Goal: Complete application form

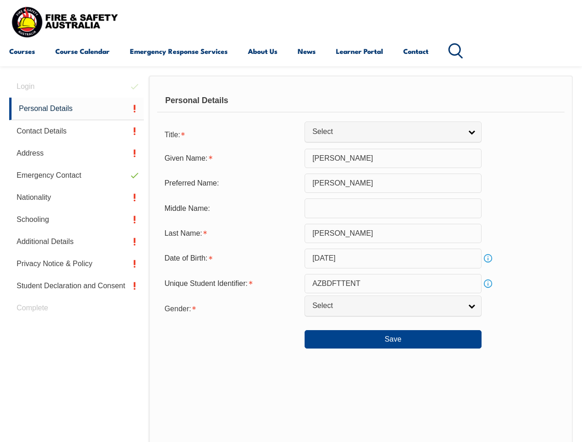
click at [291, 109] on div "Personal Details" at bounding box center [360, 100] width 407 height 23
click at [291, 259] on div "Date of Birth:" at bounding box center [230, 259] width 147 height 18
click at [76, 87] on div "Login Personal Details Contact Details Address Emergency Contact Nationality Sc…" at bounding box center [79, 315] width 140 height 479
click at [76, 109] on link "Personal Details" at bounding box center [76, 109] width 135 height 23
click at [76, 131] on link "Contact Details" at bounding box center [76, 131] width 135 height 22
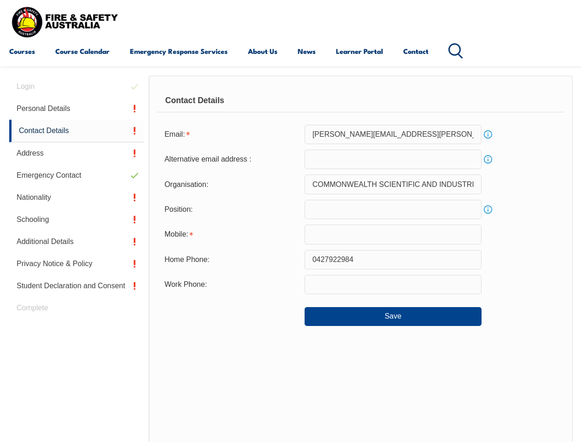
click at [76, 153] on link "Address" at bounding box center [76, 153] width 135 height 22
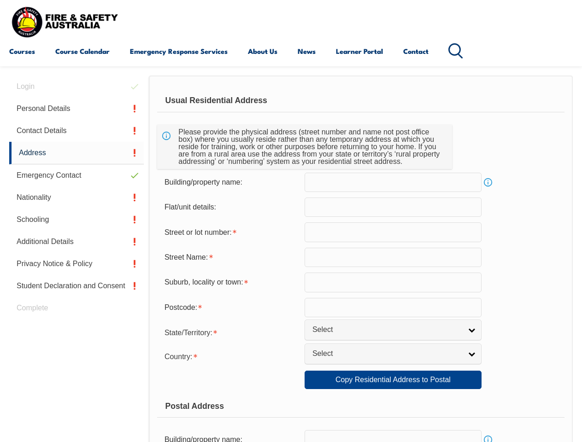
click at [76, 176] on link "Emergency Contact" at bounding box center [76, 175] width 135 height 22
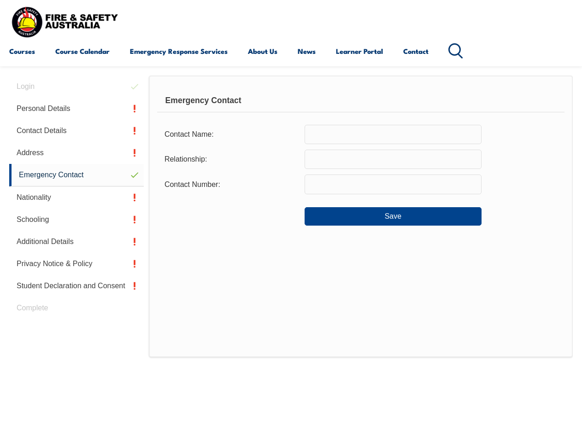
click at [76, 198] on link "Nationality" at bounding box center [76, 198] width 135 height 22
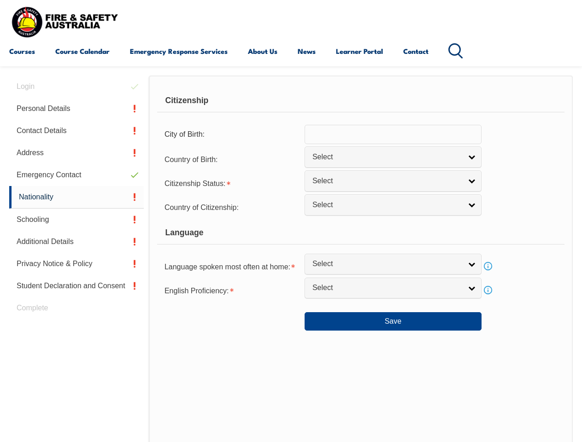
click at [76, 220] on link "Schooling" at bounding box center [76, 220] width 135 height 22
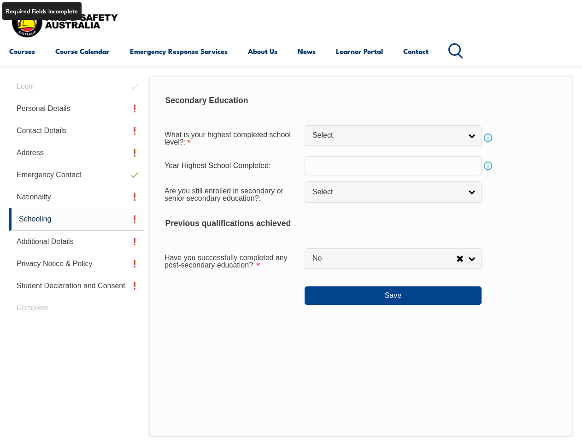
click at [76, 242] on link "Additional Details" at bounding box center [76, 242] width 135 height 22
